Goal: Download file/media

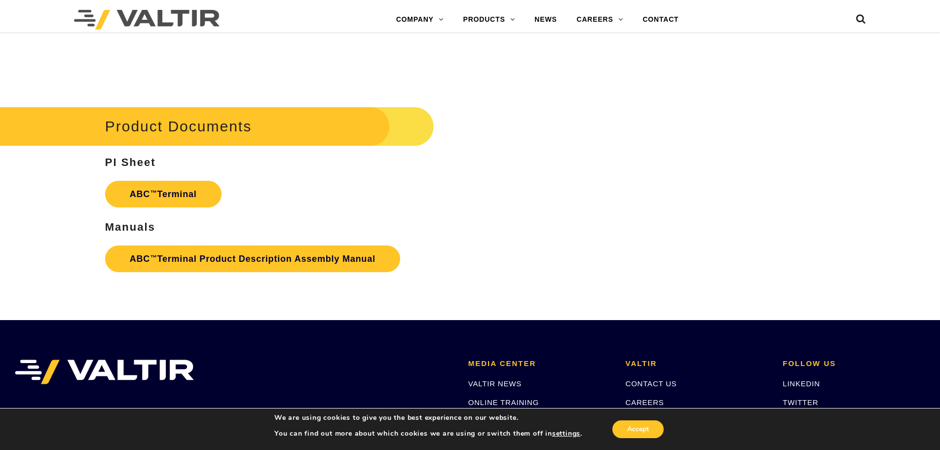
scroll to position [1777, 0]
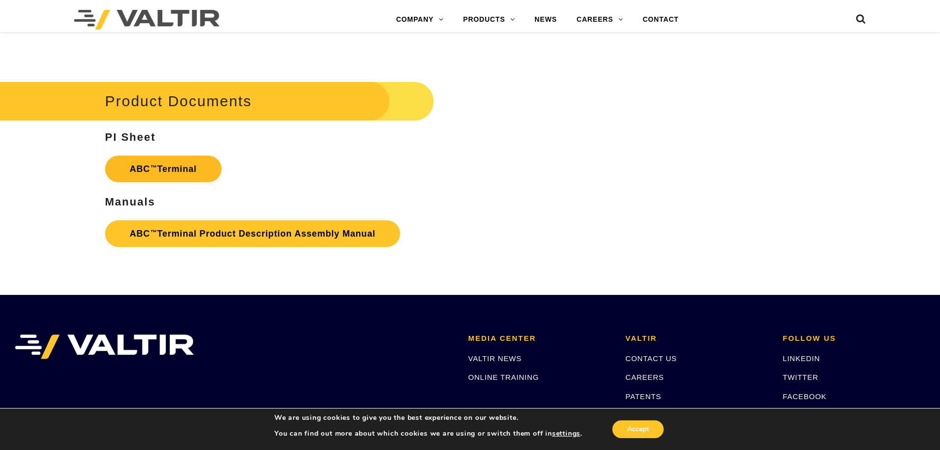
click at [166, 173] on link "ABC ™ Terminal" at bounding box center [163, 168] width 116 height 27
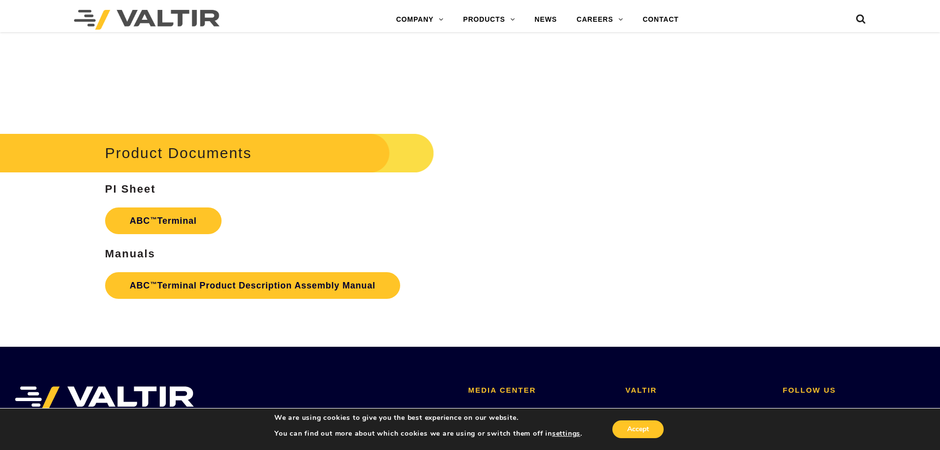
scroll to position [1727, 0]
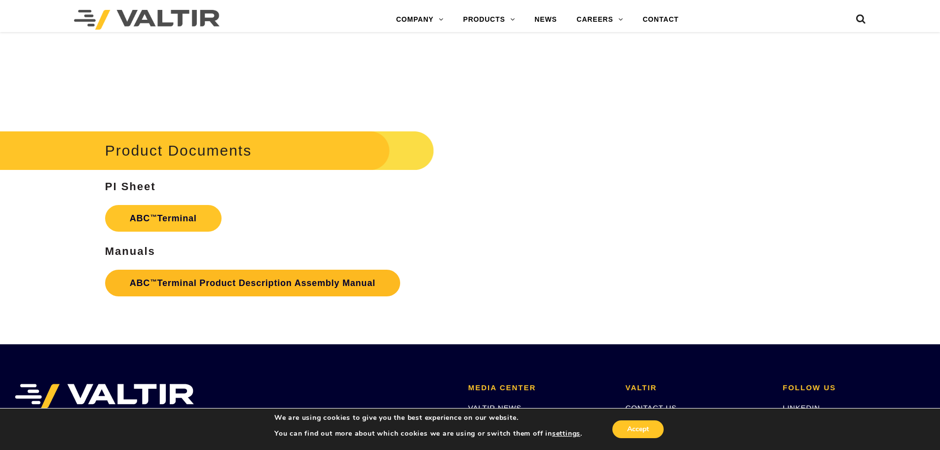
click at [336, 281] on link "ABC ™ Terminal Product Description Assembly Manual" at bounding box center [252, 282] width 295 height 27
